Goal: Find specific page/section: Find specific page/section

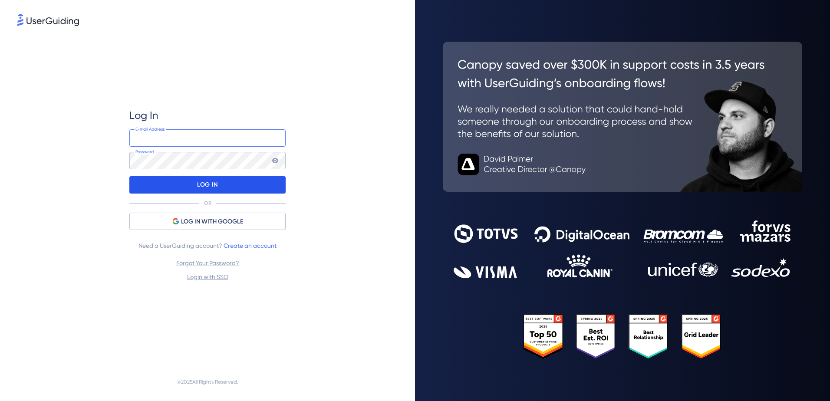
type input "[PERSON_NAME][EMAIL_ADDRESS][DOMAIN_NAME]"
click at [218, 190] on div "LOG IN" at bounding box center [207, 184] width 156 height 17
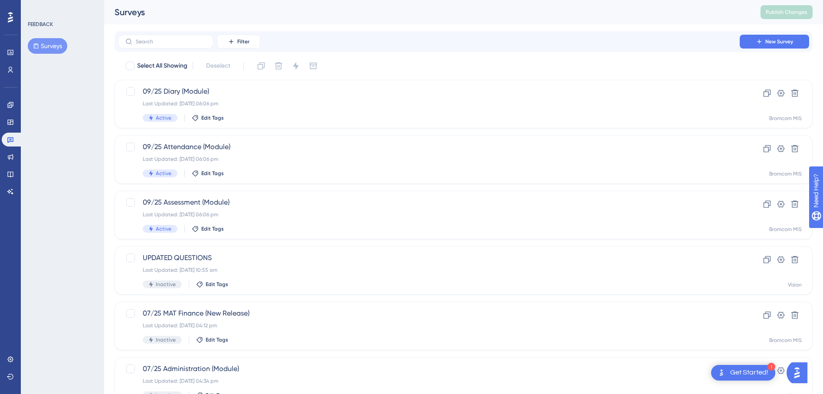
click at [50, 43] on button "Surveys" at bounding box center [47, 46] width 39 height 16
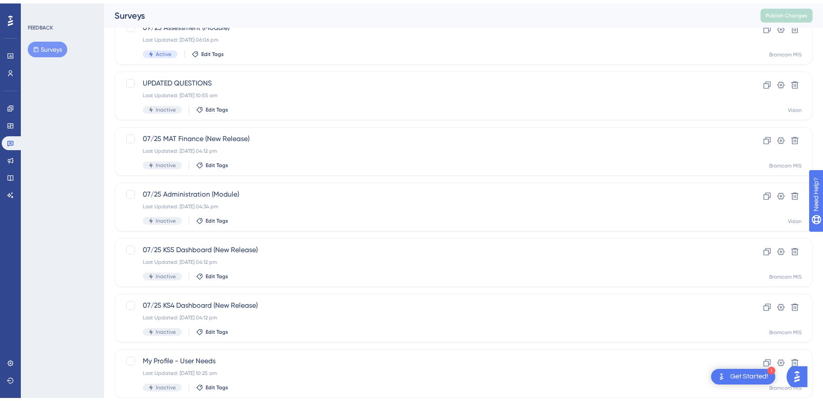
scroll to position [273, 0]
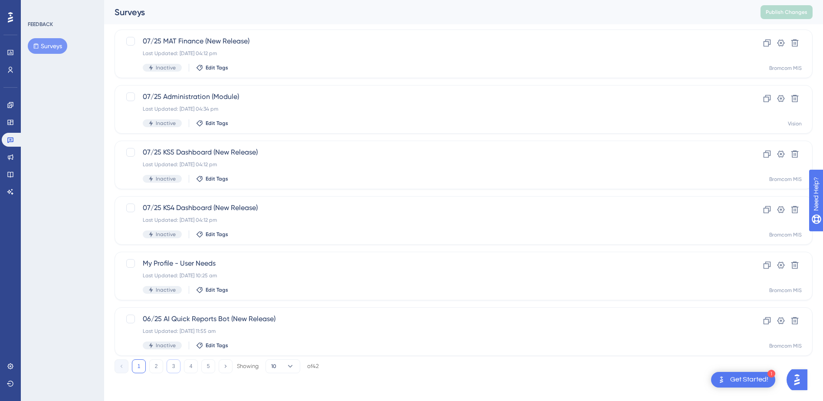
click at [177, 369] on button "3" at bounding box center [174, 366] width 14 height 14
click at [189, 368] on button "4" at bounding box center [191, 366] width 14 height 14
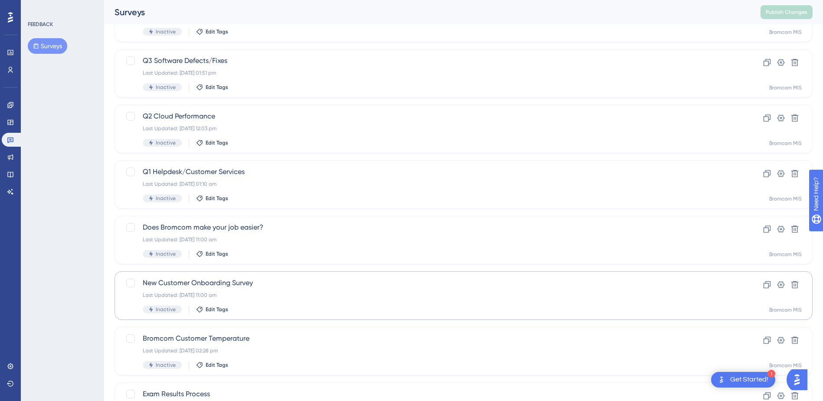
scroll to position [43, 0]
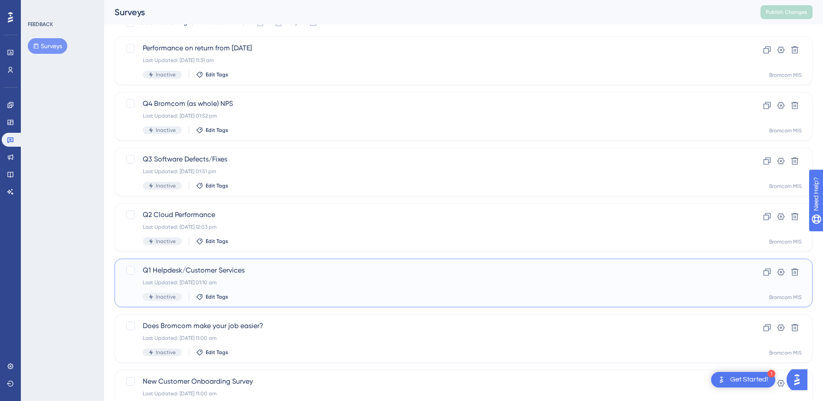
click at [182, 270] on span "Q1 Helpdesk/Customer Services" at bounding box center [429, 270] width 572 height 10
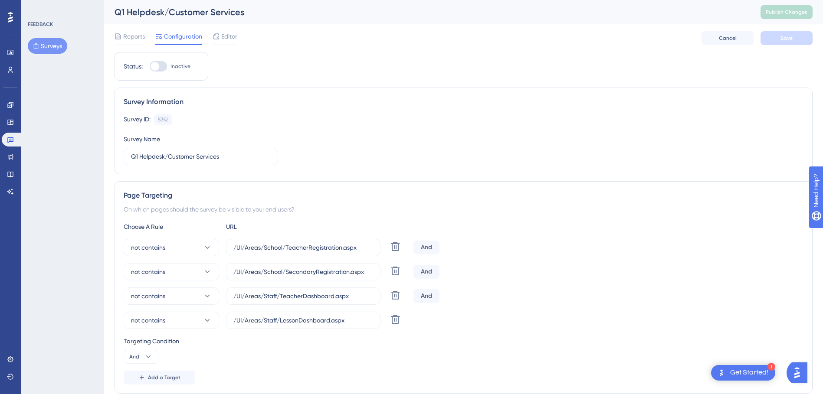
click at [58, 48] on button "Surveys" at bounding box center [47, 46] width 39 height 16
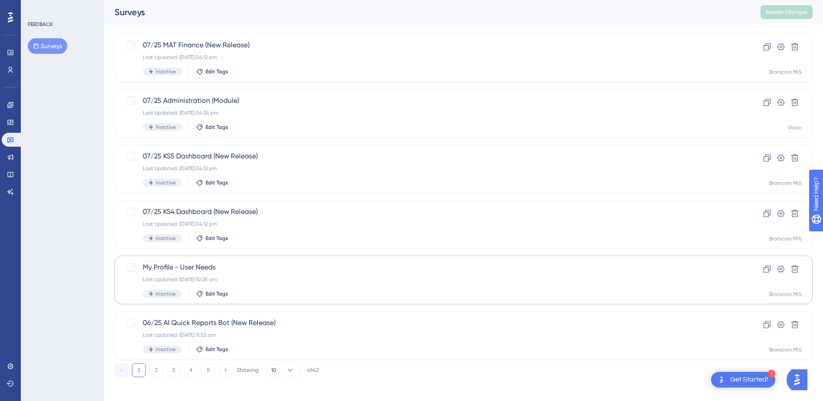
scroll to position [273, 0]
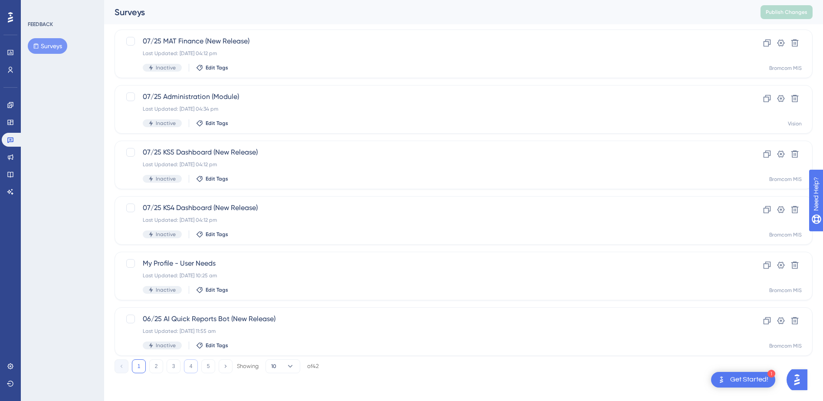
click at [196, 368] on button "4" at bounding box center [191, 366] width 14 height 14
click at [181, 359] on div "1 2 3 4 5 Showing 10 of 42" at bounding box center [464, 364] width 698 height 17
click at [178, 364] on button "3" at bounding box center [174, 366] width 14 height 14
click at [156, 365] on button "2" at bounding box center [156, 366] width 14 height 14
click at [206, 367] on button "5" at bounding box center [208, 366] width 14 height 14
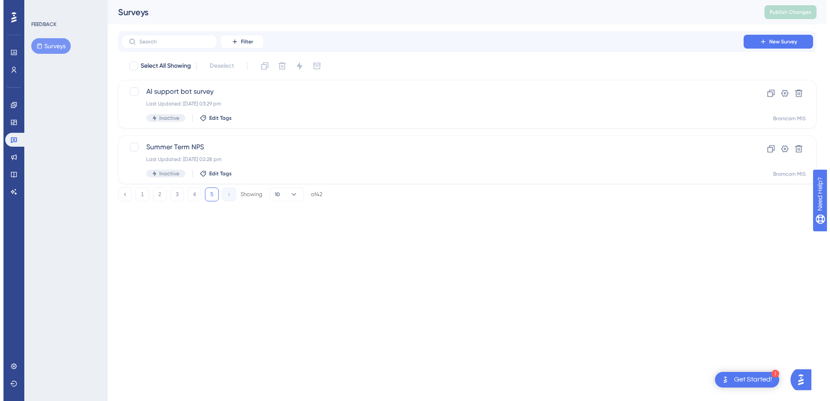
scroll to position [0, 0]
